Goal: Task Accomplishment & Management: Manage account settings

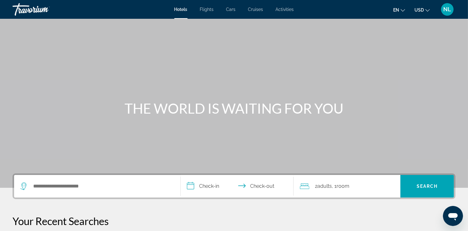
click at [449, 10] on span "NL" at bounding box center [447, 9] width 8 height 6
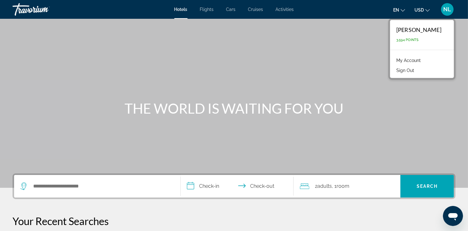
click at [400, 39] on span "3,594 Points" at bounding box center [407, 40] width 23 height 4
click at [403, 61] on link "My Account" at bounding box center [408, 60] width 31 height 8
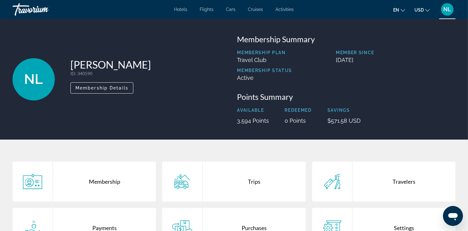
click at [289, 11] on span "Activities" at bounding box center [285, 9] width 18 height 5
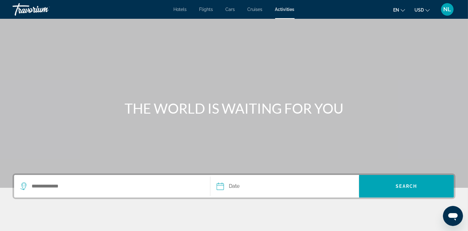
click at [449, 13] on div "NL" at bounding box center [447, 9] width 13 height 13
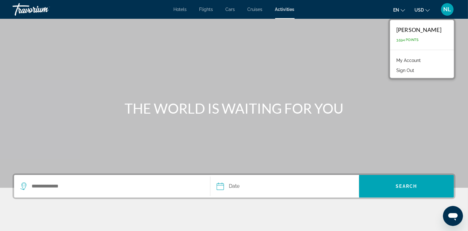
click at [397, 59] on link "My Account" at bounding box center [408, 60] width 31 height 8
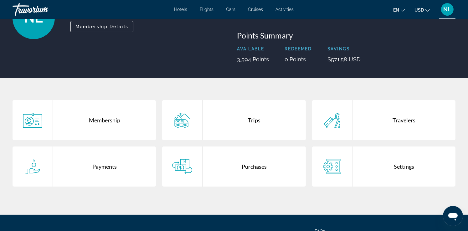
scroll to position [63, 0]
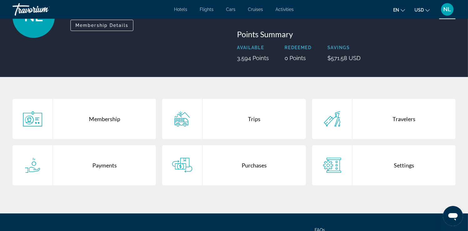
click at [257, 120] on div "Trips" at bounding box center [253, 119] width 103 height 40
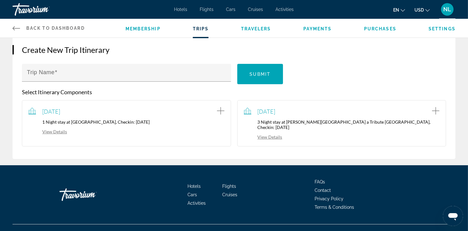
scroll to position [63, 0]
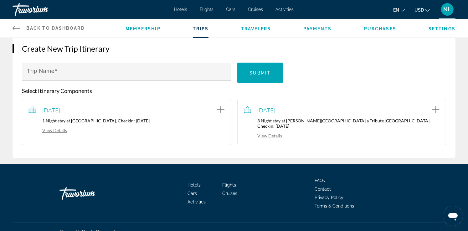
click at [276, 133] on link "View Details" at bounding box center [263, 135] width 38 height 5
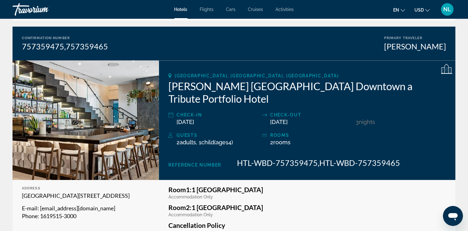
scroll to position [50, 0]
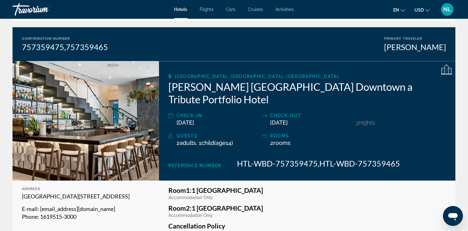
click at [72, 45] on div "757359475,757359465" at bounding box center [65, 46] width 86 height 9
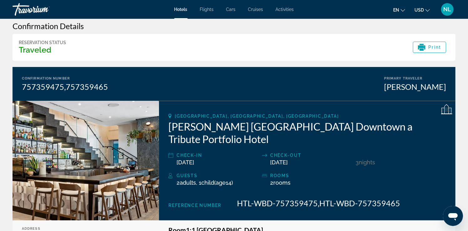
scroll to position [0, 0]
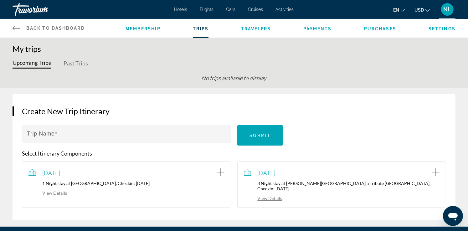
click at [64, 192] on link "View Details" at bounding box center [47, 192] width 38 height 5
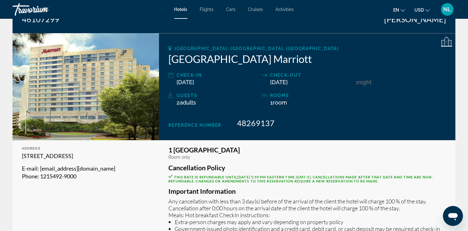
scroll to position [63, 0]
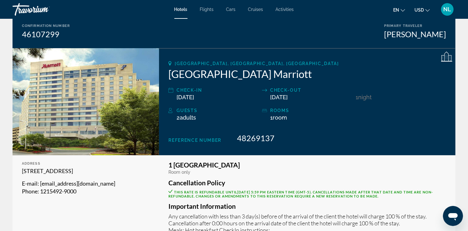
click at [253, 139] on span "48269137" at bounding box center [256, 137] width 38 height 9
drag, startPoint x: 280, startPoint y: 105, endPoint x: 278, endPoint y: 101, distance: 4.2
click at [278, 104] on div "[GEOGRAPHIC_DATA], [GEOGRAPHIC_DATA], [GEOGRAPHIC_DATA] [GEOGRAPHIC_DATA] Marri…" at bounding box center [307, 101] width 296 height 107
drag, startPoint x: 257, startPoint y: 83, endPoint x: 209, endPoint y: 46, distance: 59.8
click at [254, 78] on div "[GEOGRAPHIC_DATA], [GEOGRAPHIC_DATA], [GEOGRAPHIC_DATA] [GEOGRAPHIC_DATA] Marri…" at bounding box center [307, 101] width 296 height 107
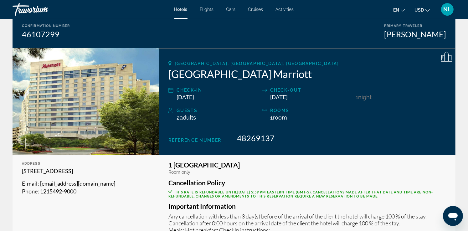
click at [267, 37] on div "Confirmation Number 46107299 Primary Traveler [GEOGRAPHIC_DATA][PERSON_NAME][GE…" at bounding box center [234, 31] width 443 height 34
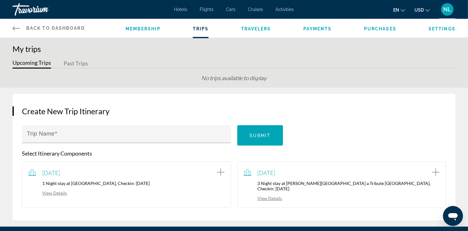
click at [81, 62] on button "Past Trips" at bounding box center [76, 64] width 24 height 10
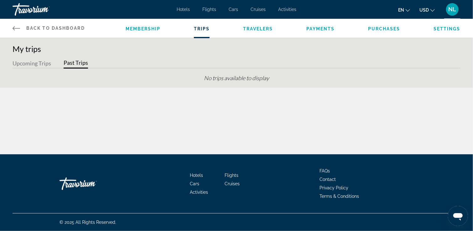
click at [31, 63] on button "Upcoming Trips" at bounding box center [32, 64] width 38 height 10
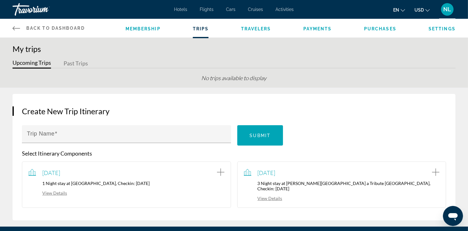
click at [252, 30] on span "Travelers" at bounding box center [256, 28] width 30 height 5
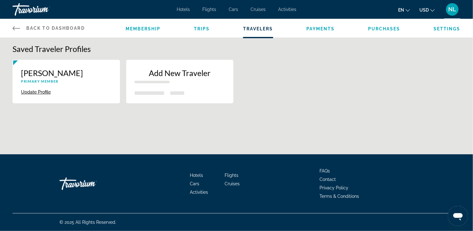
click at [383, 29] on span "Purchases" at bounding box center [384, 28] width 32 height 5
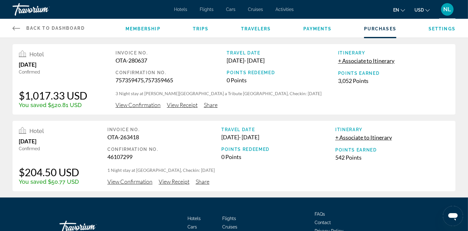
click at [444, 30] on span "Settings" at bounding box center [441, 28] width 27 height 5
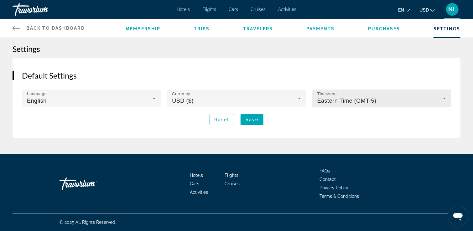
click at [446, 99] on icon "Main content" at bounding box center [444, 99] width 8 height 8
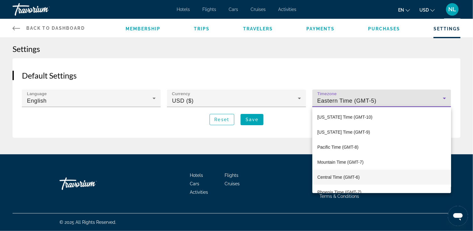
click at [338, 176] on span "Central Time (GMT-6)" at bounding box center [338, 177] width 42 height 8
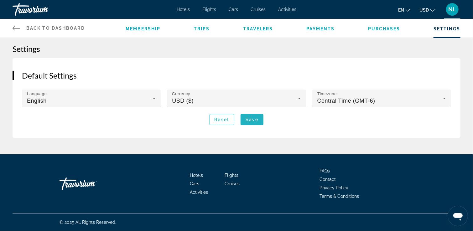
click at [257, 121] on span "Save" at bounding box center [251, 119] width 13 height 5
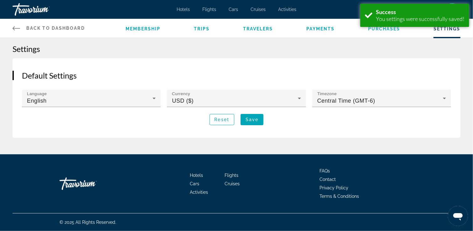
click at [144, 26] on span "Membership" at bounding box center [143, 28] width 35 height 5
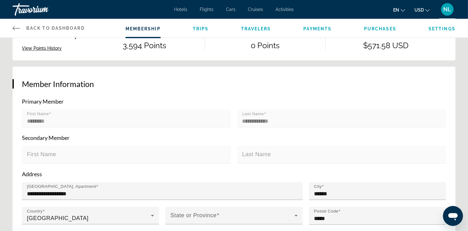
scroll to position [63, 0]
